Goal: Information Seeking & Learning: Find specific fact

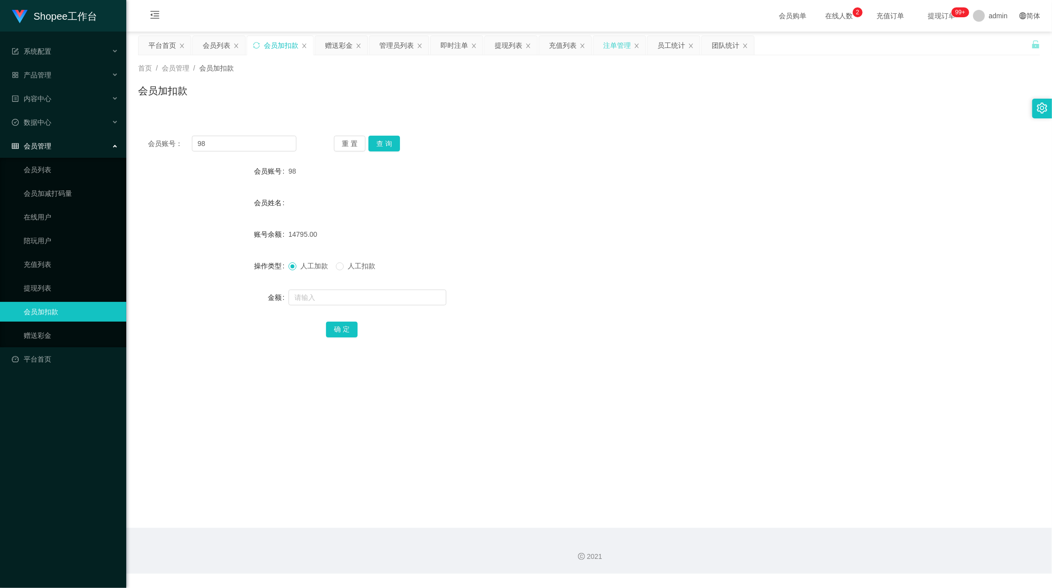
scroll to position [1, 0]
click at [662, 46] on div "员工统计" at bounding box center [671, 45] width 28 height 19
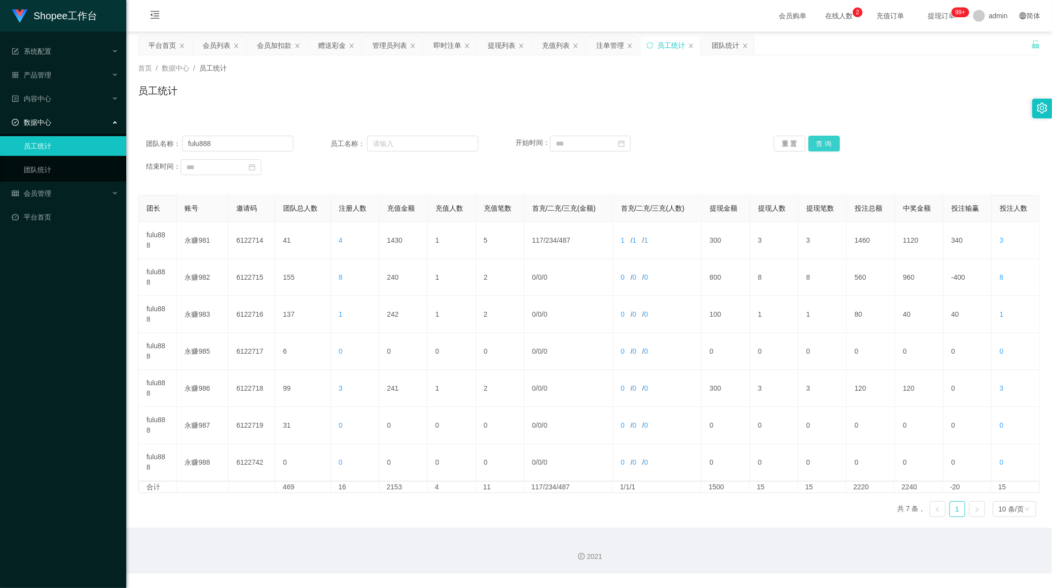
click at [826, 143] on button "查 询" at bounding box center [824, 144] width 32 height 16
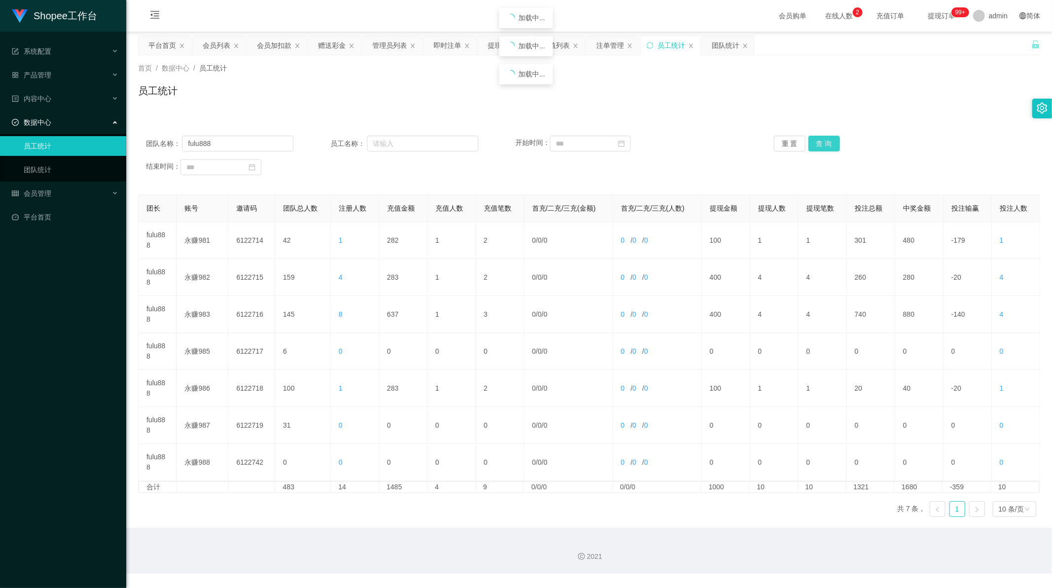
click at [826, 143] on button "查 询" at bounding box center [824, 144] width 32 height 16
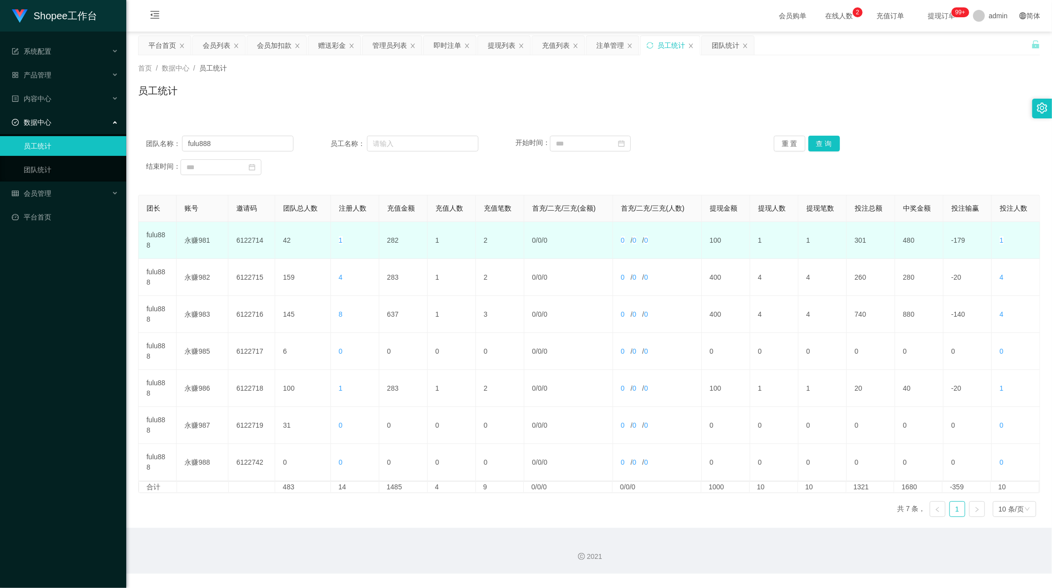
click at [388, 238] on td "282" at bounding box center [403, 240] width 48 height 37
copy td "282"
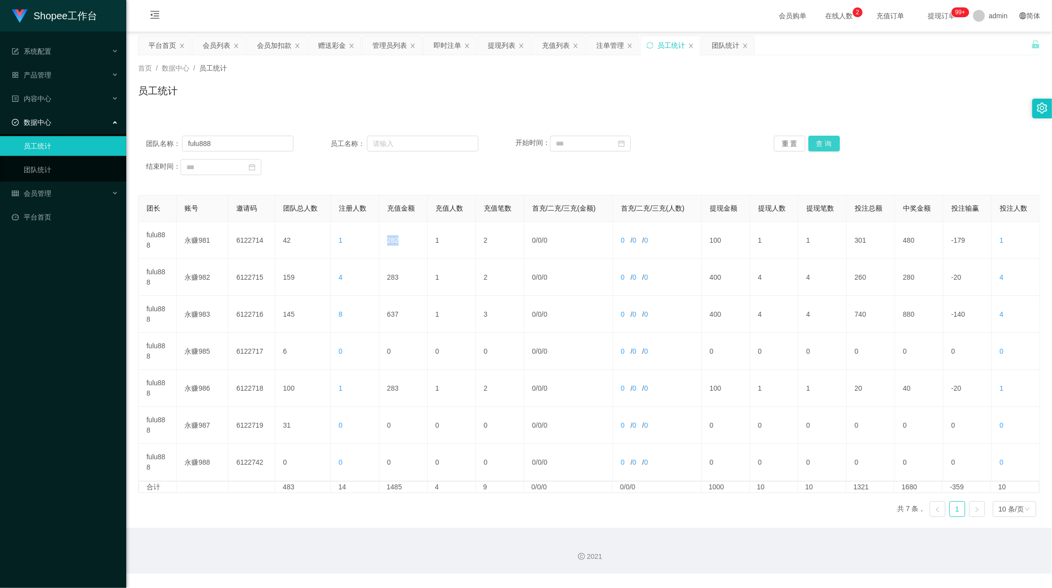
click at [821, 150] on button "查 询" at bounding box center [824, 144] width 32 height 16
click at [825, 142] on button "查 询" at bounding box center [824, 144] width 32 height 16
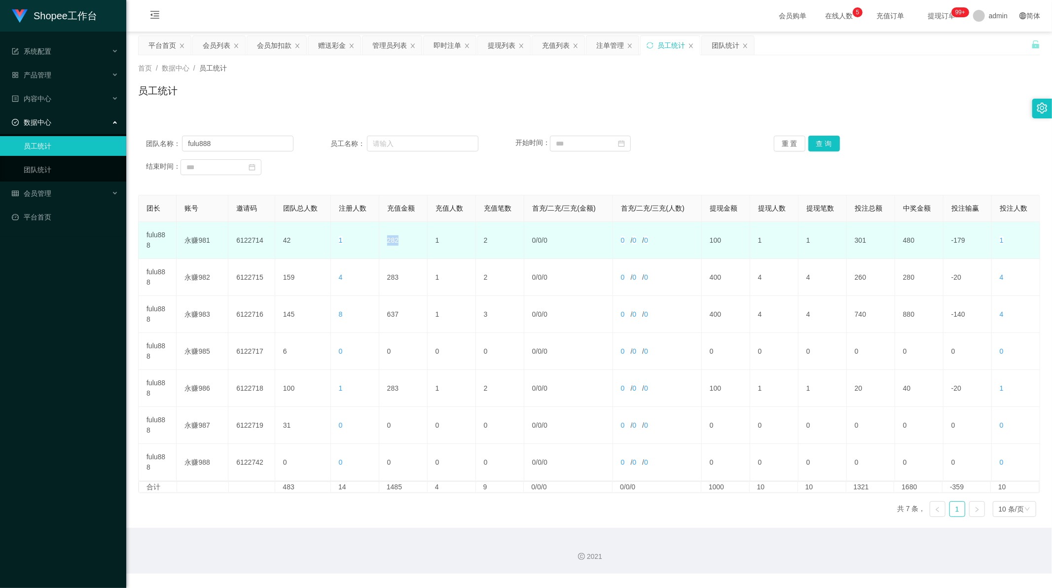
click at [394, 239] on td "282" at bounding box center [403, 240] width 48 height 37
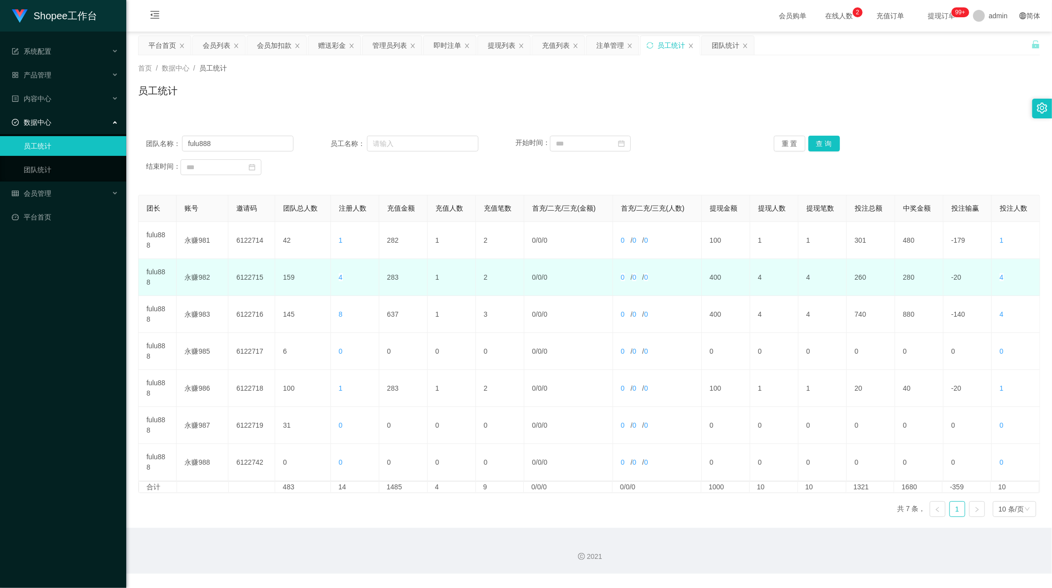
click at [388, 280] on td "283" at bounding box center [403, 277] width 48 height 37
copy td "283"
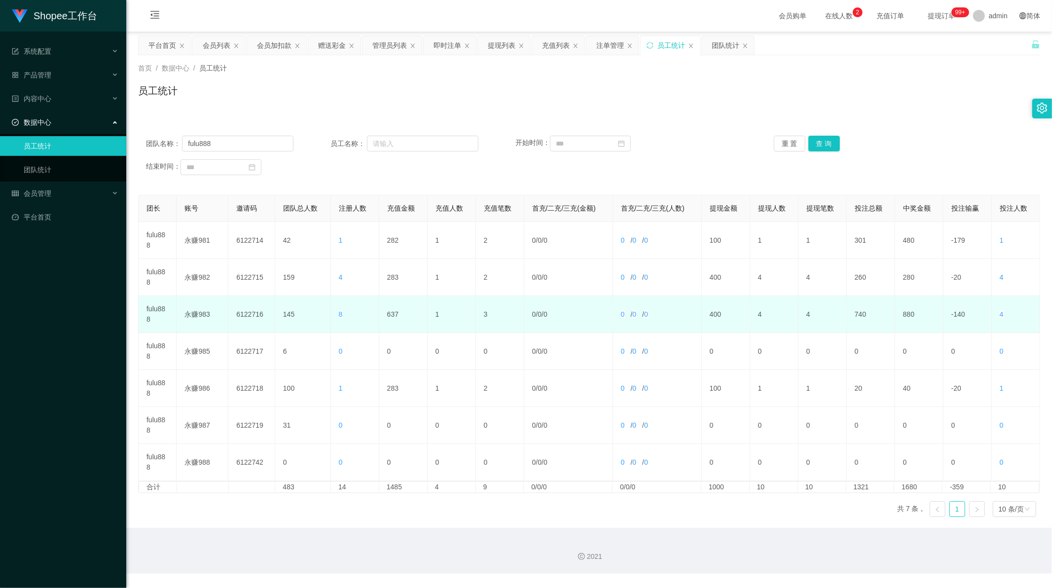
click at [392, 315] on td "637" at bounding box center [403, 314] width 48 height 37
copy td "637"
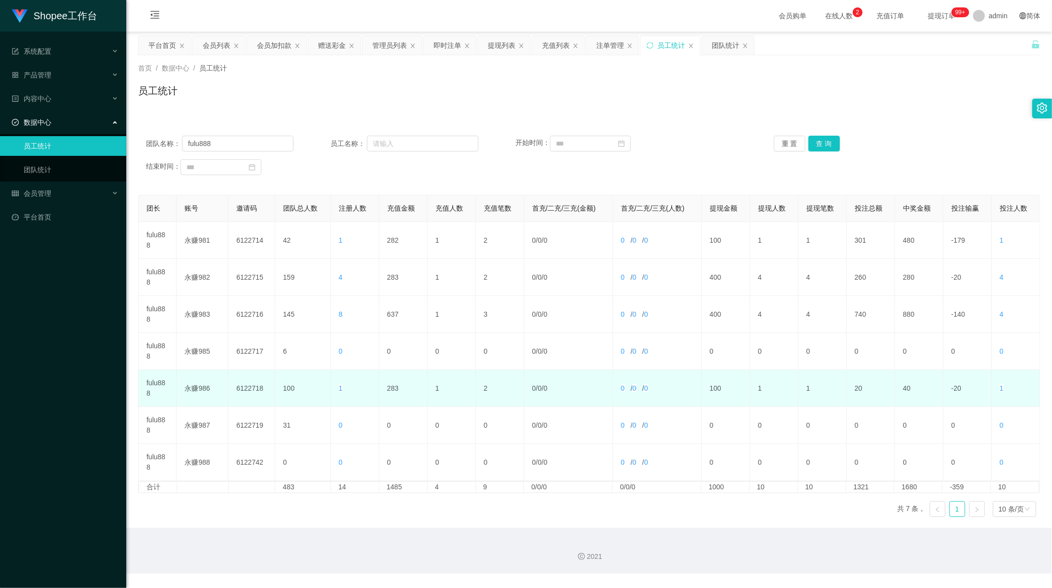
click at [391, 390] on td "283" at bounding box center [403, 388] width 48 height 37
copy td "283"
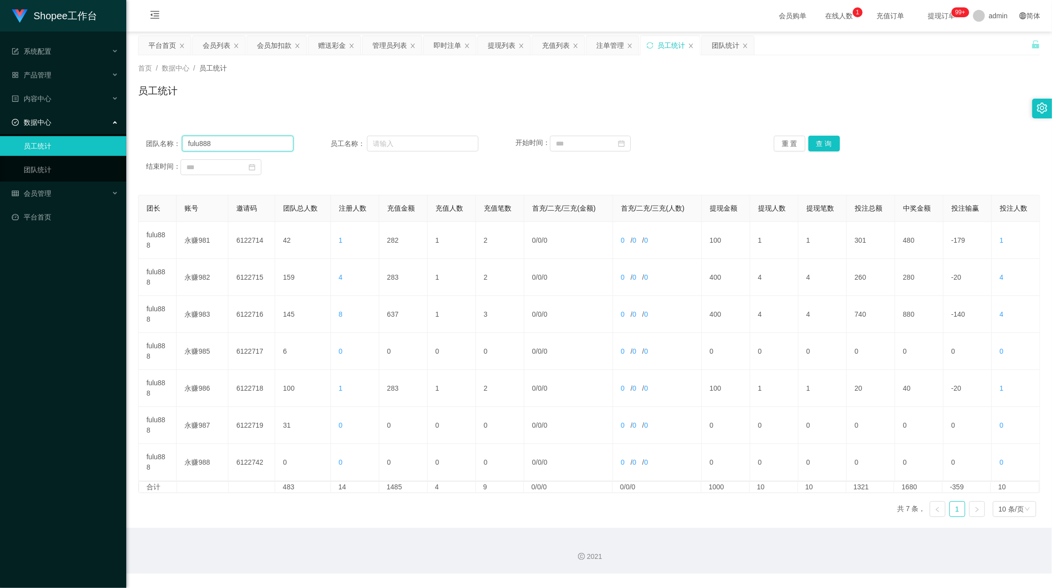
click at [200, 139] on input "fulu888" at bounding box center [237, 144] width 111 height 16
click at [817, 141] on button "查 询" at bounding box center [824, 144] width 32 height 16
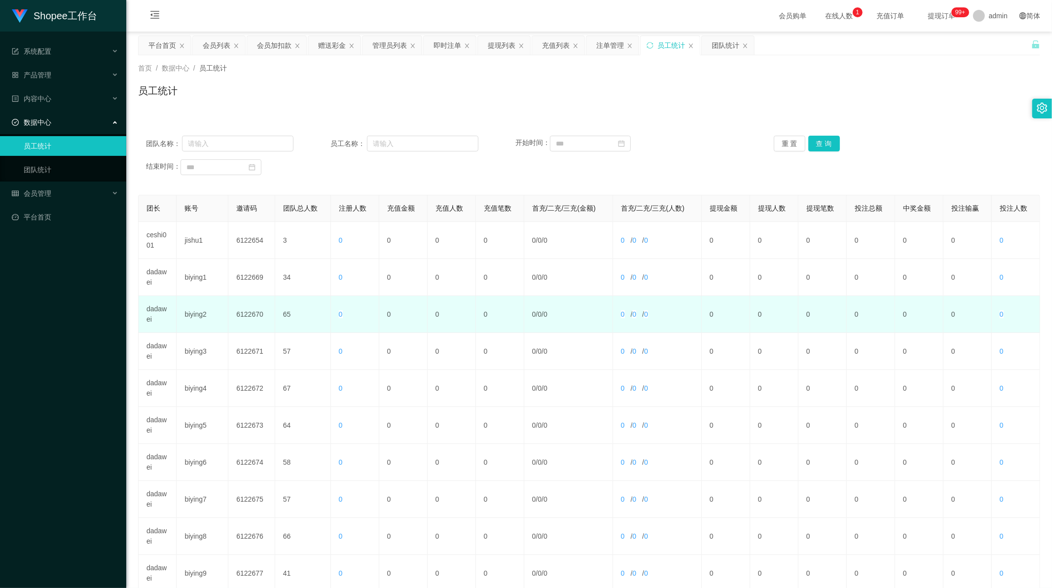
click at [156, 310] on td "dadawei" at bounding box center [158, 314] width 38 height 37
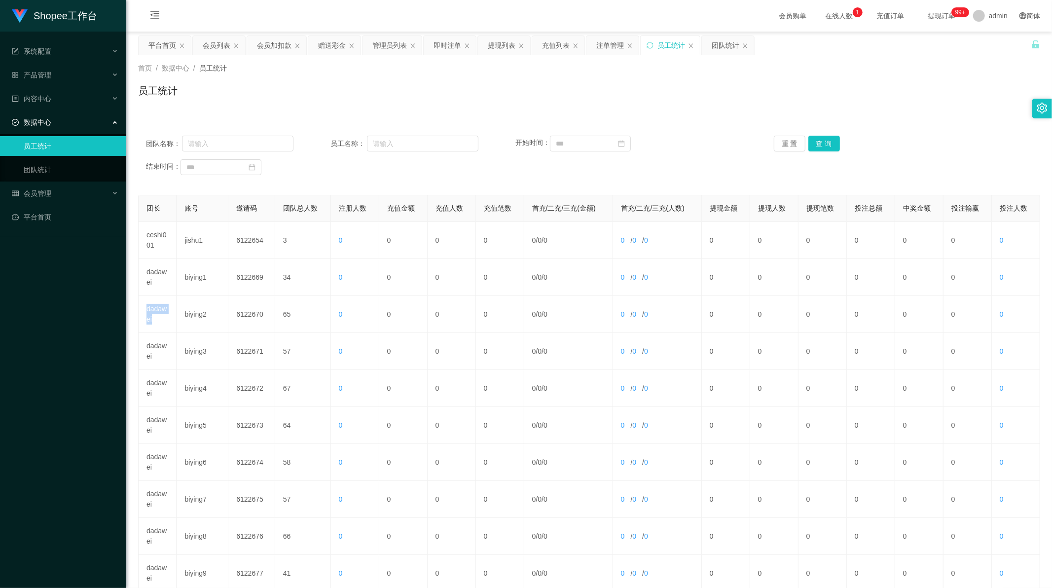
copy td "dadawei"
drag, startPoint x: 257, startPoint y: 142, endPoint x: 647, endPoint y: 142, distance: 390.1
click at [257, 142] on input "text" at bounding box center [237, 144] width 111 height 16
paste input "dadawei"
type input "dadawei"
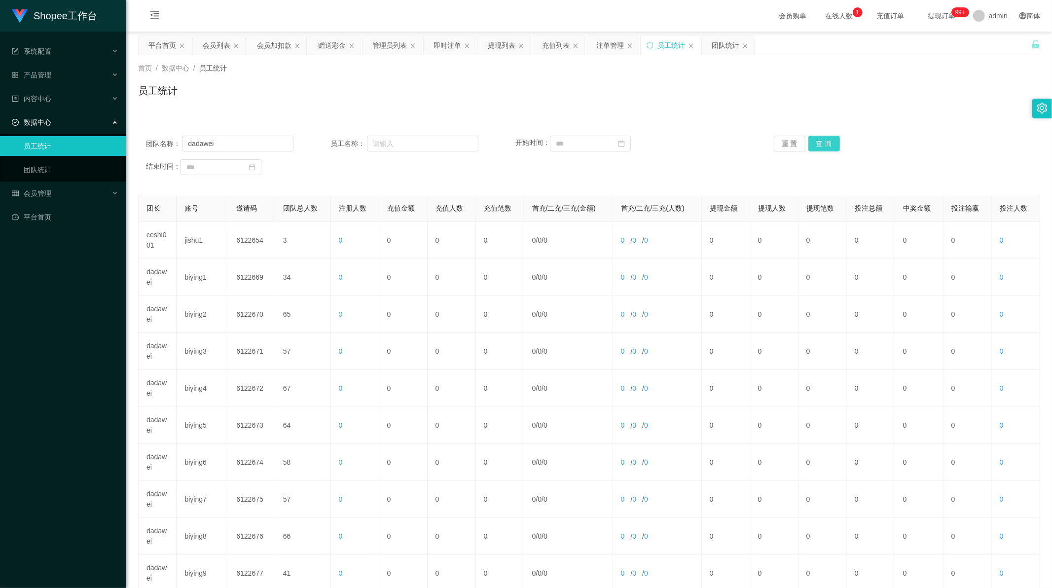
click at [820, 139] on button "查 询" at bounding box center [824, 144] width 32 height 16
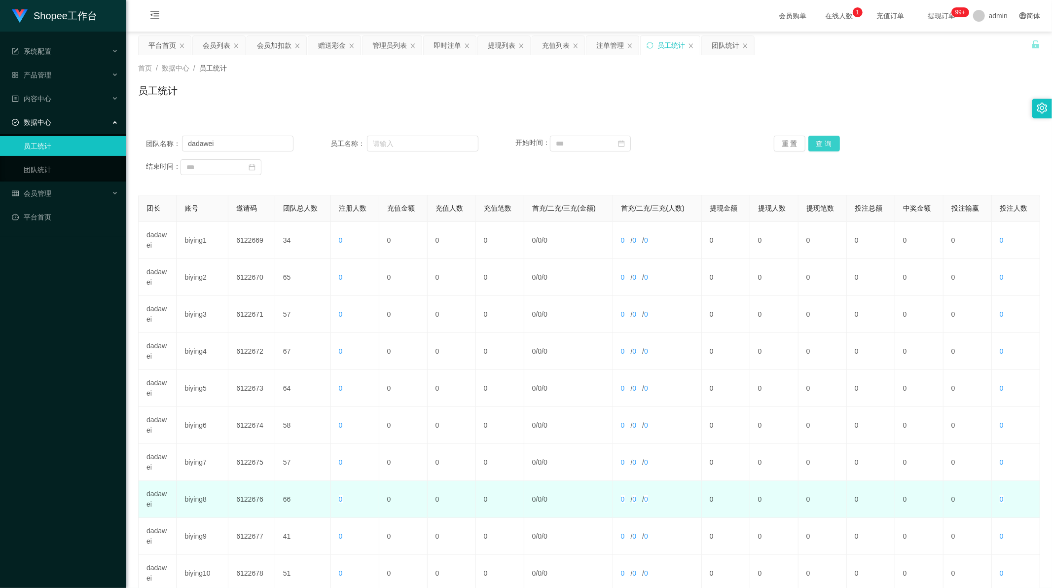
scroll to position [94, 0]
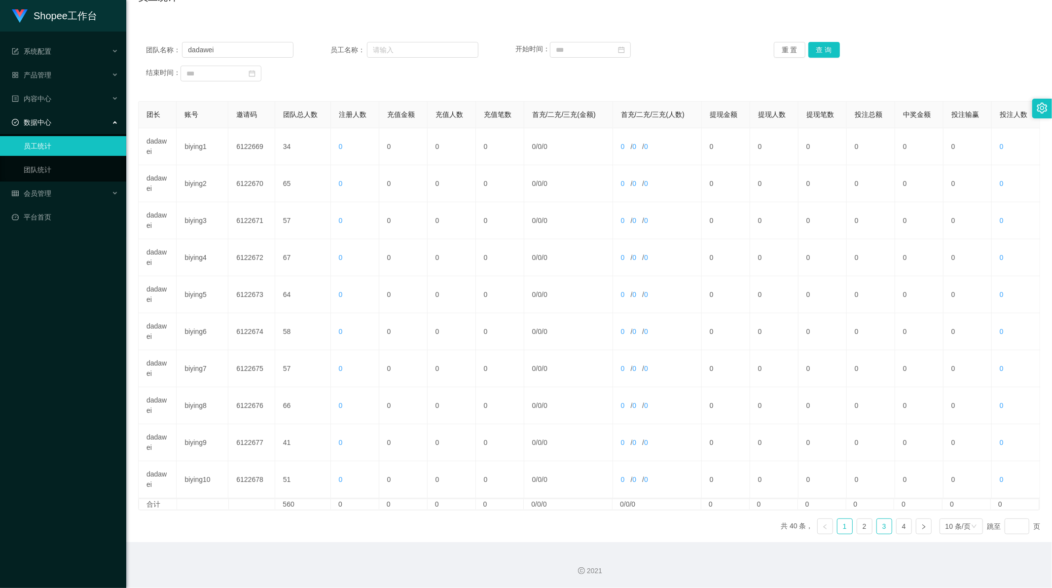
click at [880, 528] on link "3" at bounding box center [884, 526] width 15 height 15
click at [898, 525] on link "4" at bounding box center [904, 526] width 15 height 15
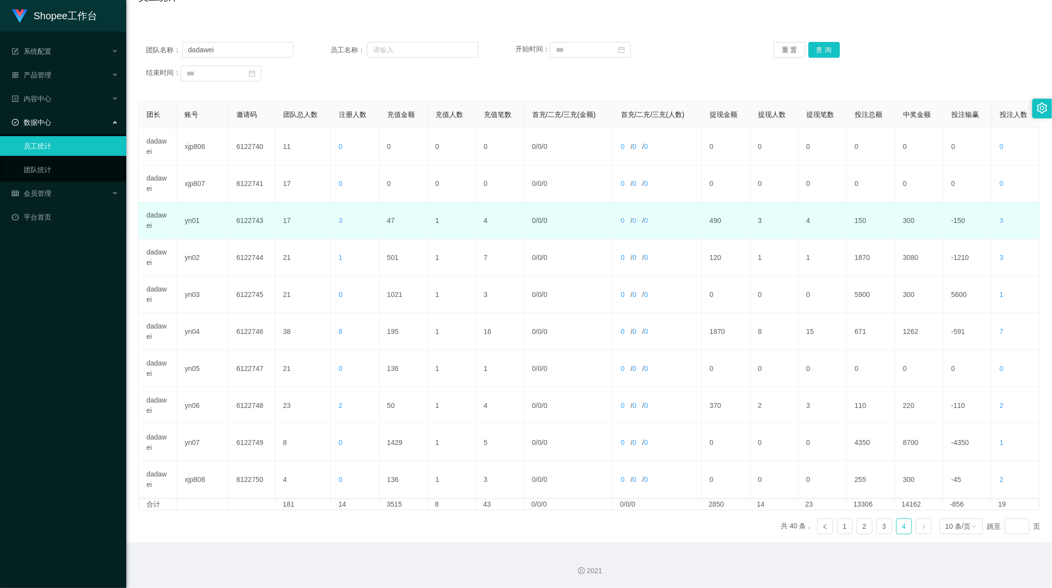
click at [387, 223] on td "47" at bounding box center [403, 220] width 48 height 37
copy td "47"
click at [387, 219] on td "47" at bounding box center [403, 220] width 48 height 37
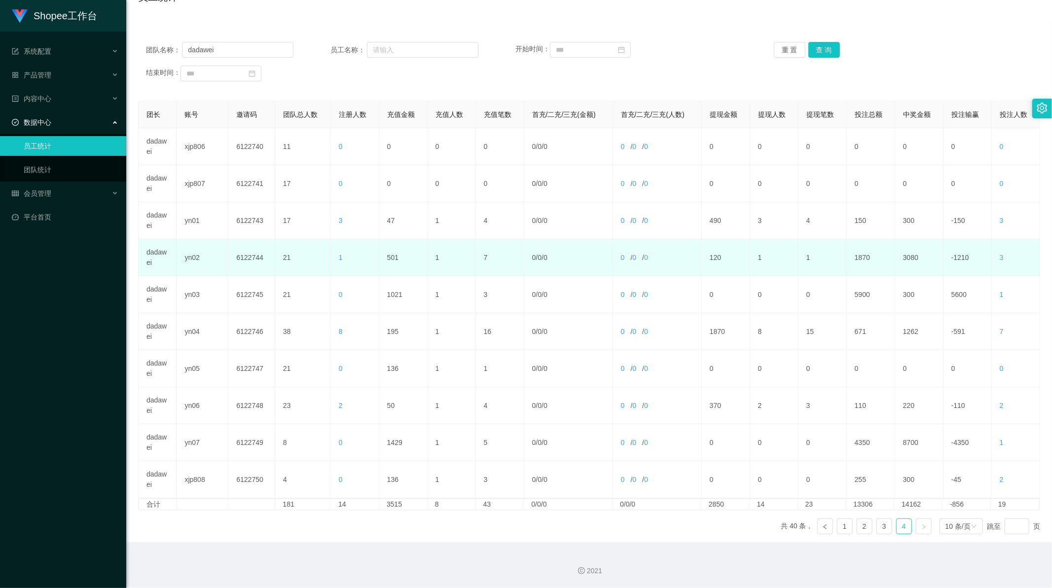
click at [393, 255] on td "501" at bounding box center [403, 257] width 48 height 37
copy td "501"
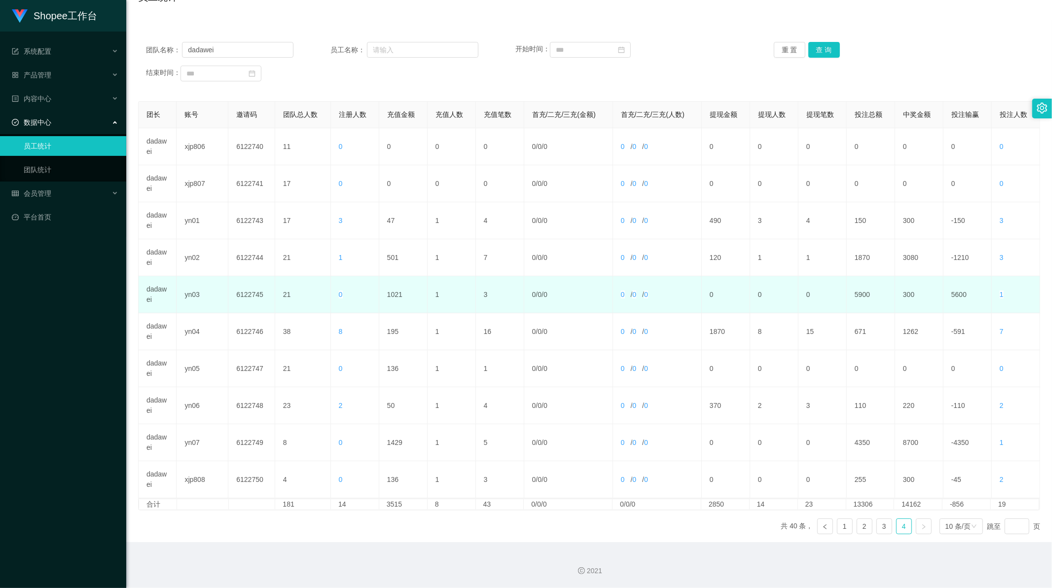
click at [395, 291] on td "1021" at bounding box center [403, 294] width 48 height 37
copy td "1021"
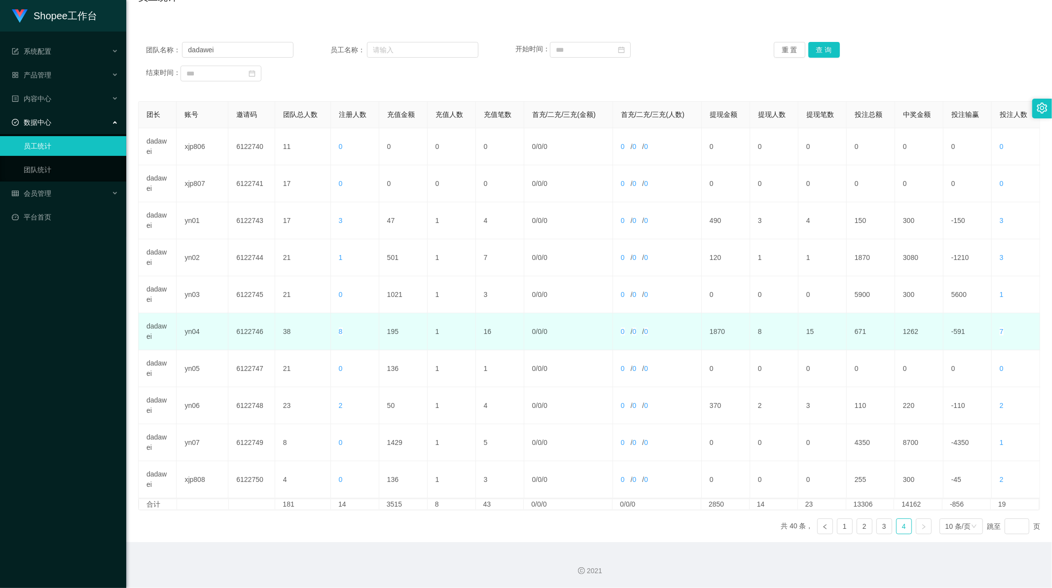
click at [390, 328] on td "195" at bounding box center [403, 331] width 48 height 37
copy td "195"
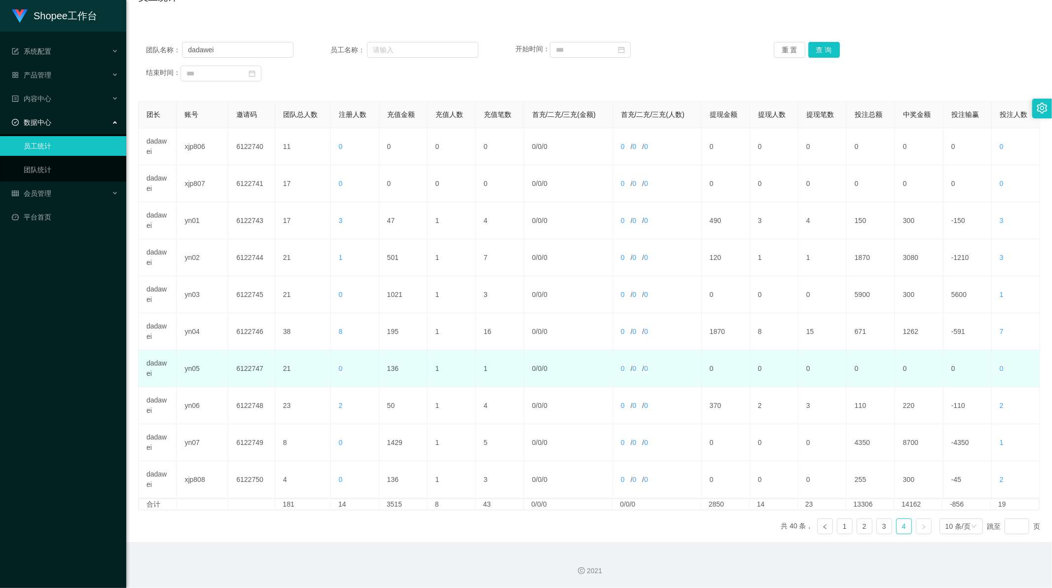
click at [393, 363] on td "136" at bounding box center [403, 368] width 48 height 37
copy td "136"
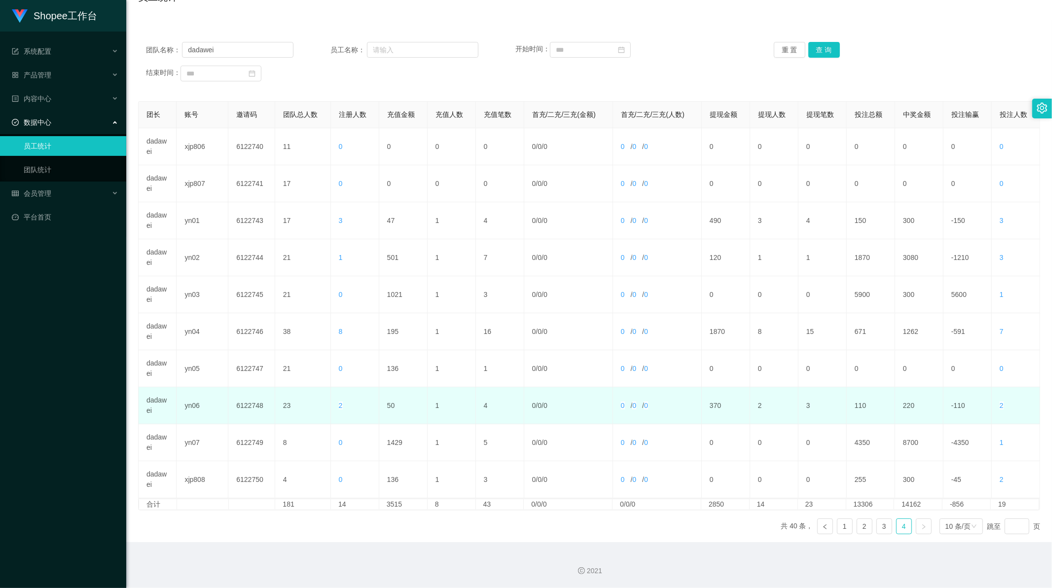
click at [390, 405] on td "50" at bounding box center [403, 405] width 48 height 37
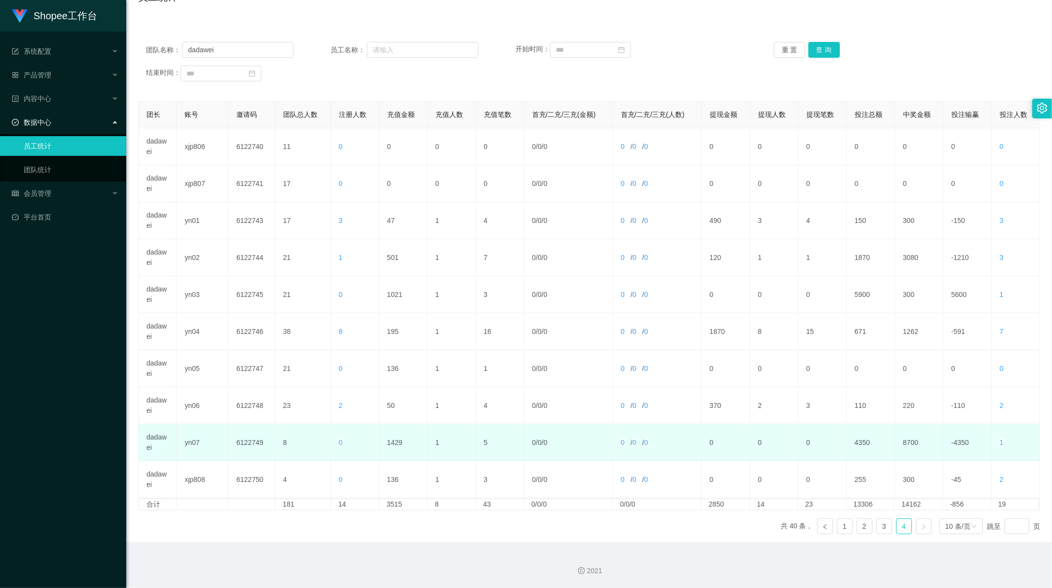
click at [390, 440] on td "1429" at bounding box center [403, 442] width 48 height 37
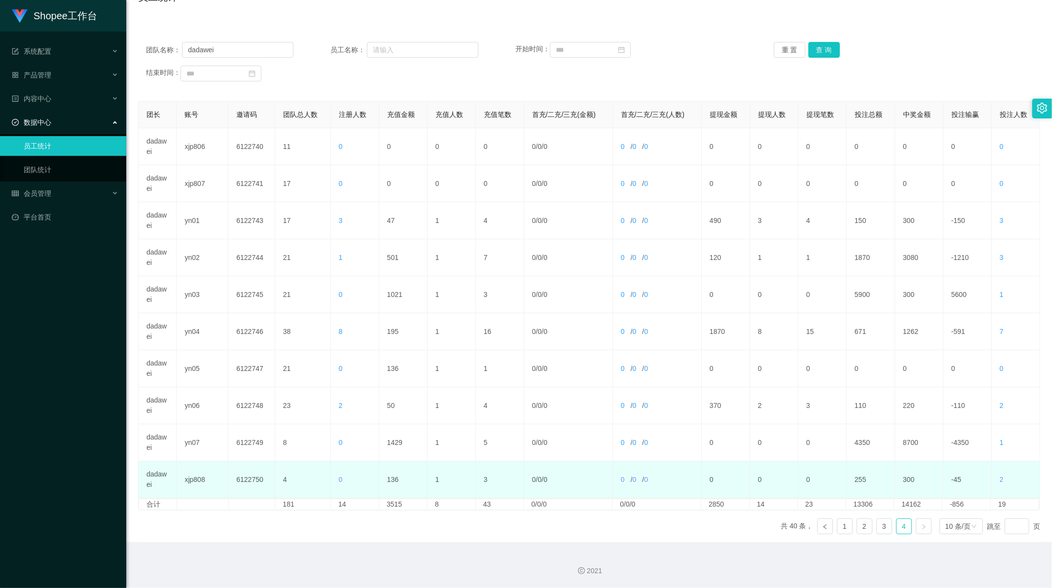
click at [392, 481] on td "136" at bounding box center [403, 479] width 48 height 37
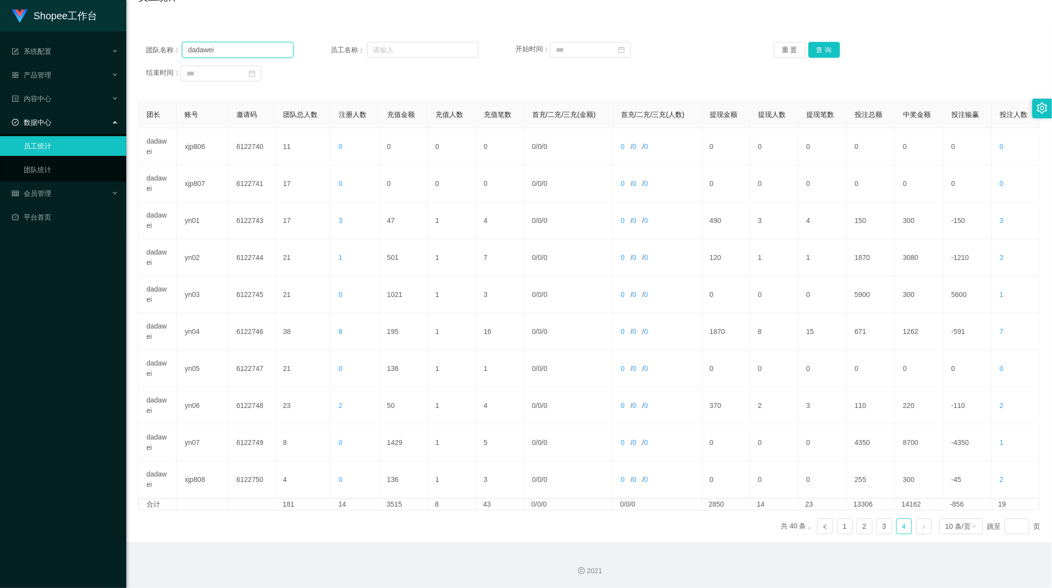
click at [220, 52] on input "dadawei" at bounding box center [237, 50] width 111 height 16
click at [820, 49] on button "查 询" at bounding box center [824, 50] width 32 height 16
click at [879, 530] on link "5" at bounding box center [884, 526] width 15 height 15
